Goal: Check status: Check status

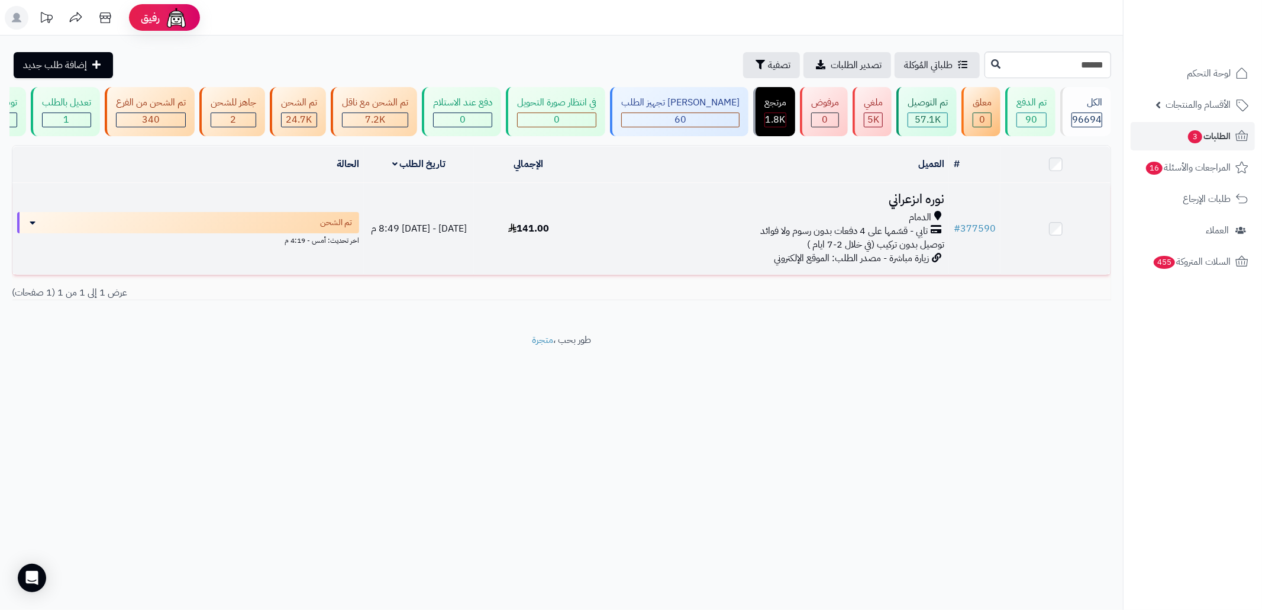
click at [941, 224] on icon at bounding box center [937, 218] width 7 height 14
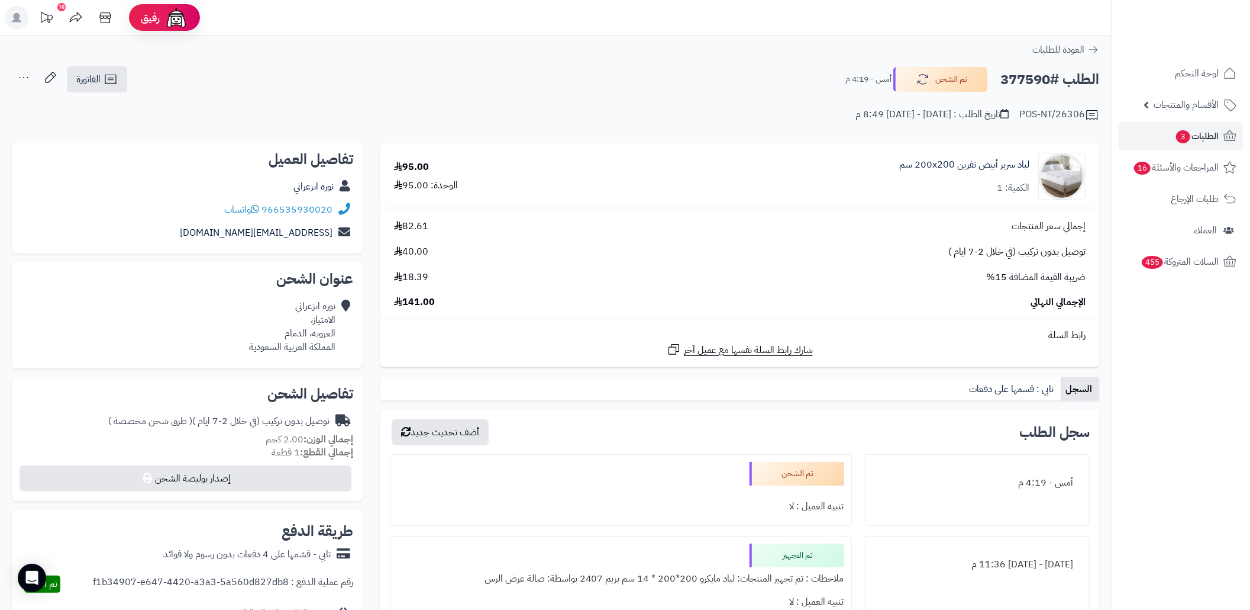
click at [1015, 84] on h2 "الطلب #377590" at bounding box center [1050, 79] width 99 height 24
copy h2 "377590"
click at [560, 84] on div "الطلب #377590 تم الشحن أمس - 4:19 م الفاتورة طباعة الفاتورة إرسال الفاتورة إلى …" at bounding box center [556, 80] width 1088 height 28
